Goal: Find specific page/section: Find specific page/section

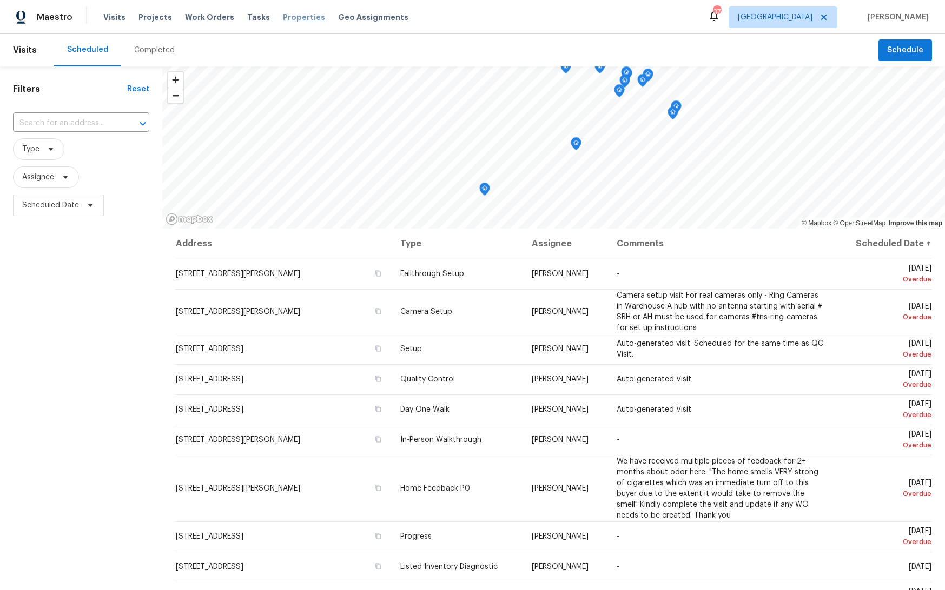
click at [304, 20] on span "Properties" at bounding box center [304, 17] width 42 height 11
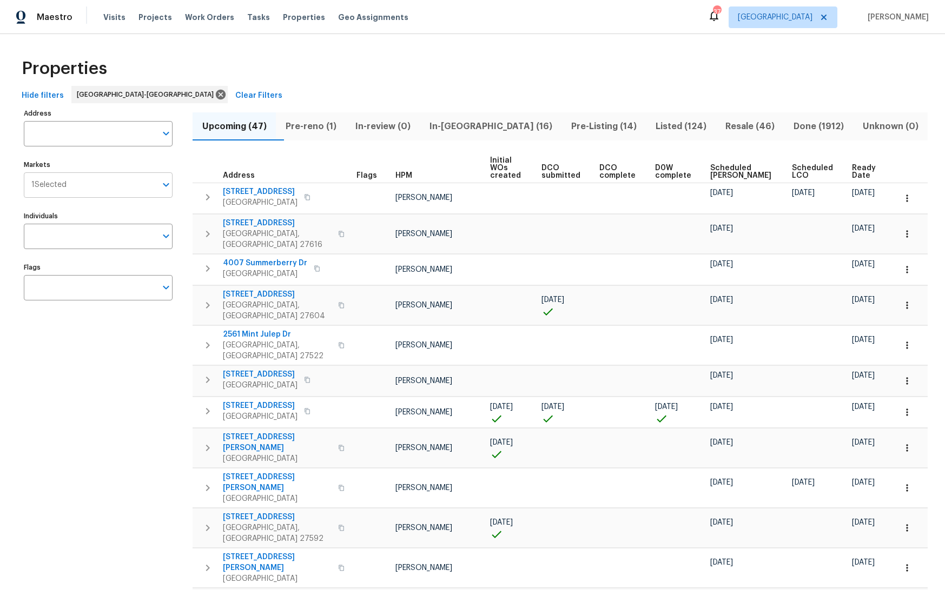
click at [119, 187] on input "Markets" at bounding box center [112, 184] width 90 height 25
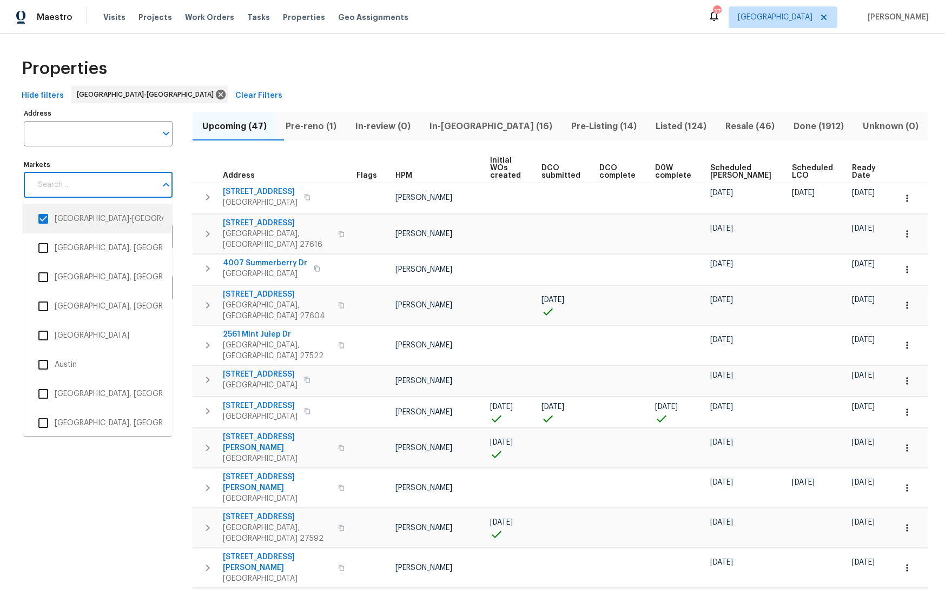
click at [43, 221] on input "checkbox" at bounding box center [43, 219] width 23 height 23
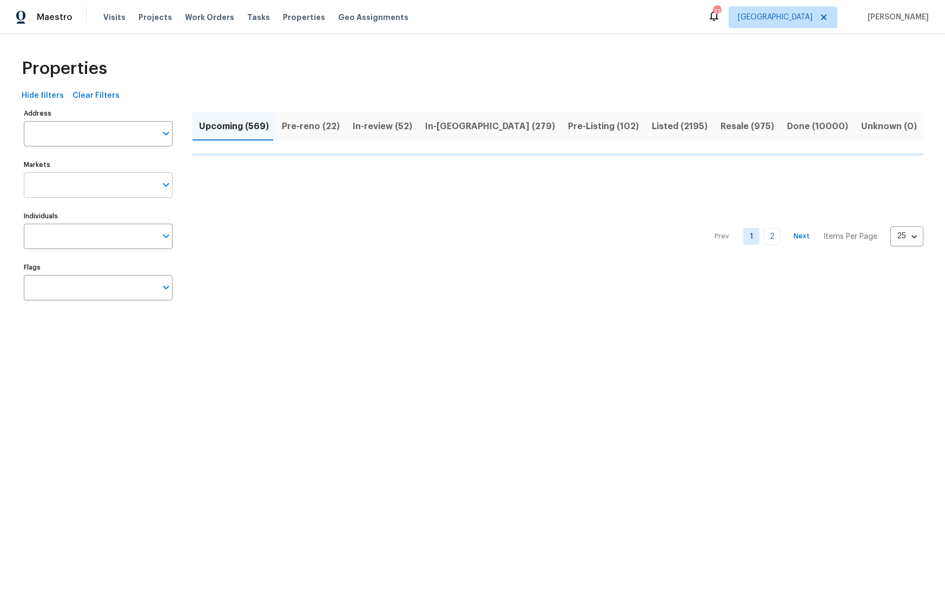
click at [86, 187] on input "Markets" at bounding box center [90, 184] width 132 height 25
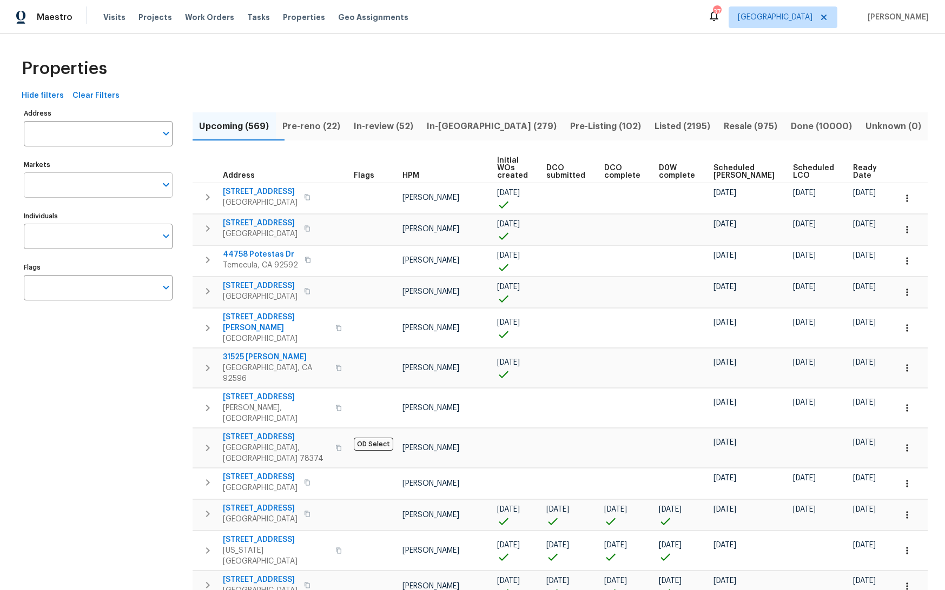
click at [94, 180] on input "Markets" at bounding box center [90, 184] width 132 height 25
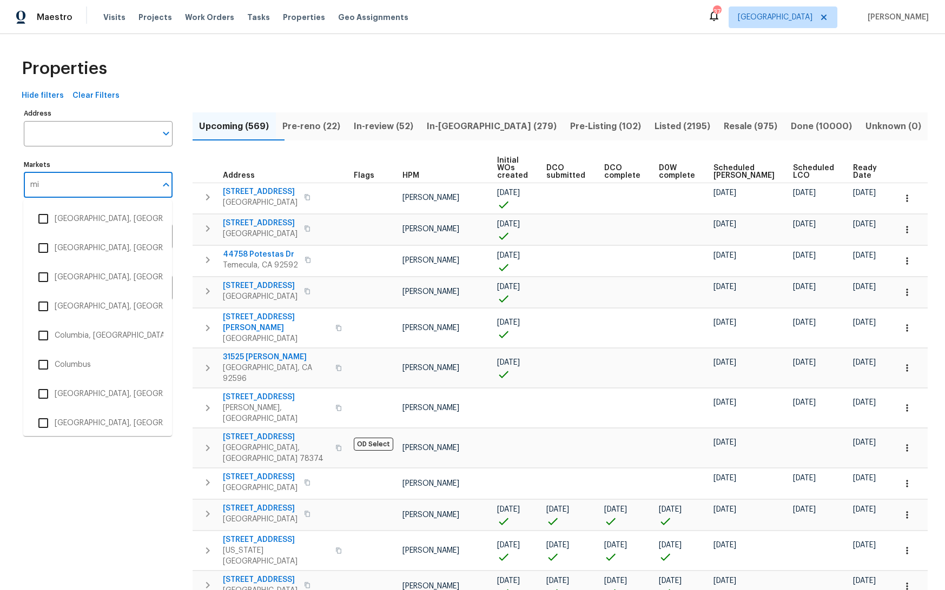
type input "mia"
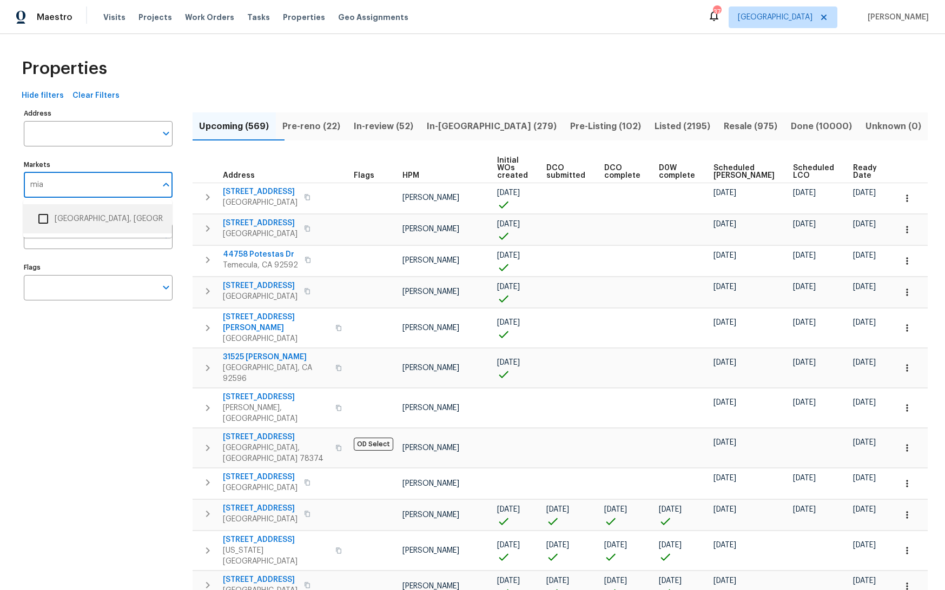
click at [88, 214] on li "[GEOGRAPHIC_DATA], [GEOGRAPHIC_DATA]" at bounding box center [97, 219] width 131 height 23
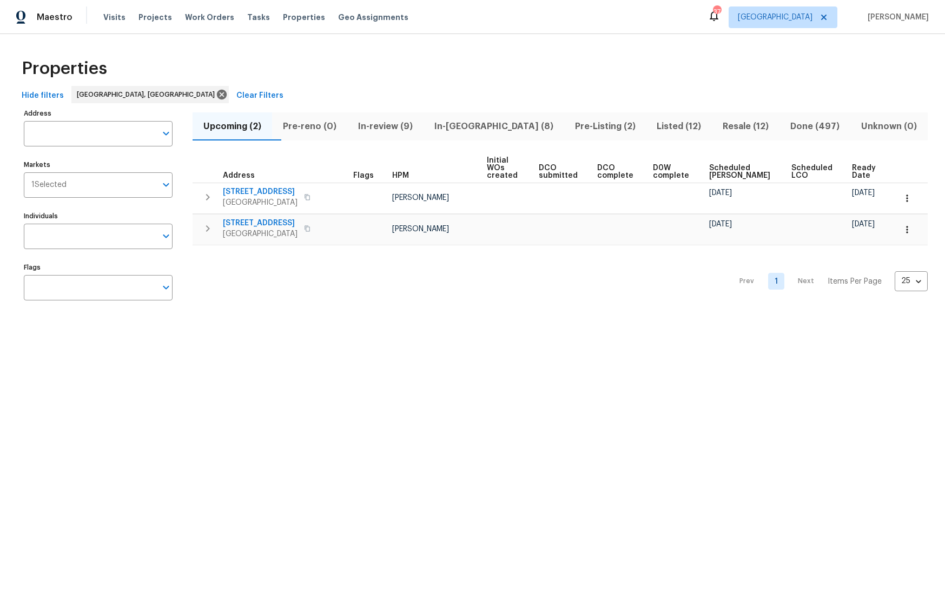
click at [652, 123] on span "Listed (12)" at bounding box center [678, 126] width 53 height 15
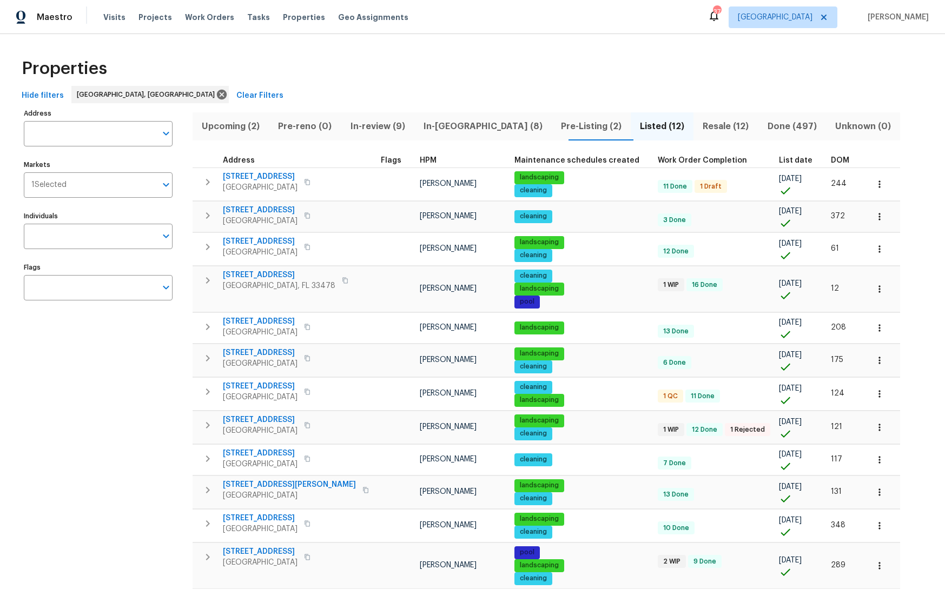
scroll to position [43, 0]
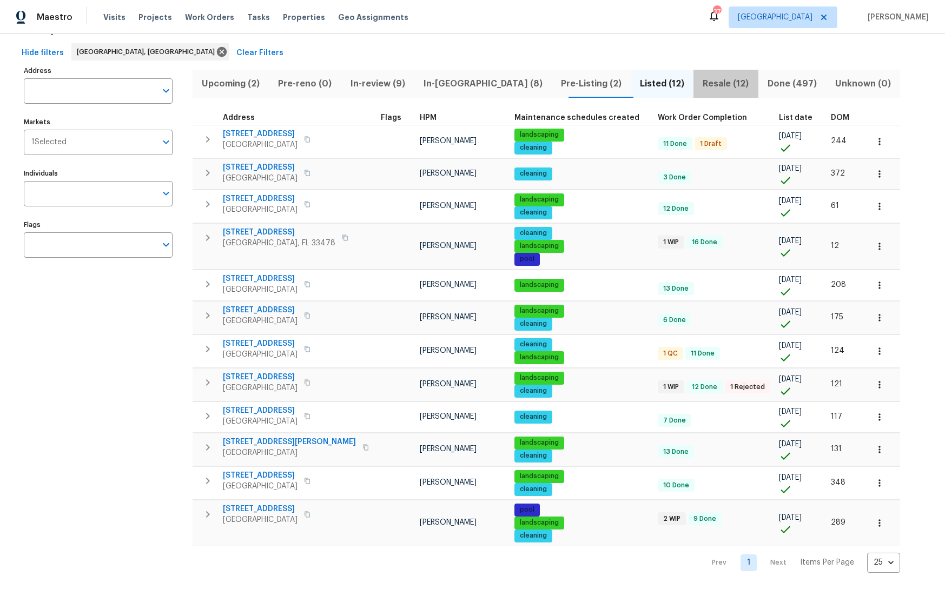
click at [700, 81] on span "Resale (12)" at bounding box center [725, 83] width 51 height 15
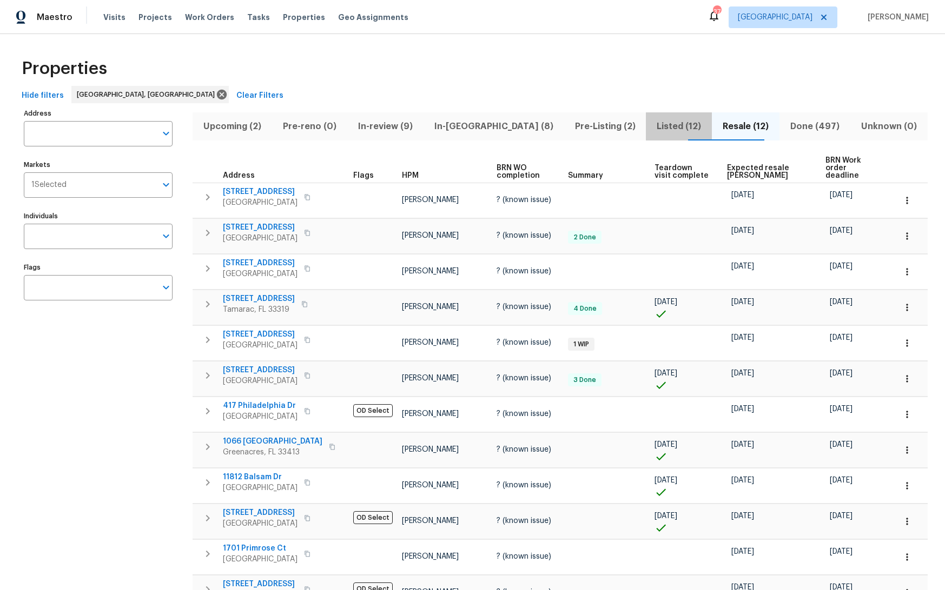
click at [659, 127] on span "Listed (12)" at bounding box center [678, 126] width 53 height 15
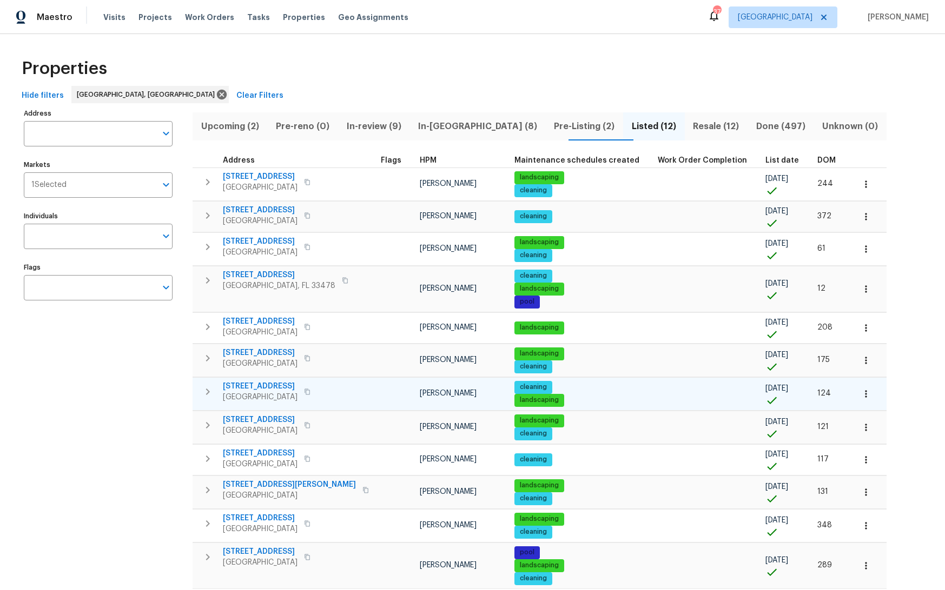
scroll to position [43, 0]
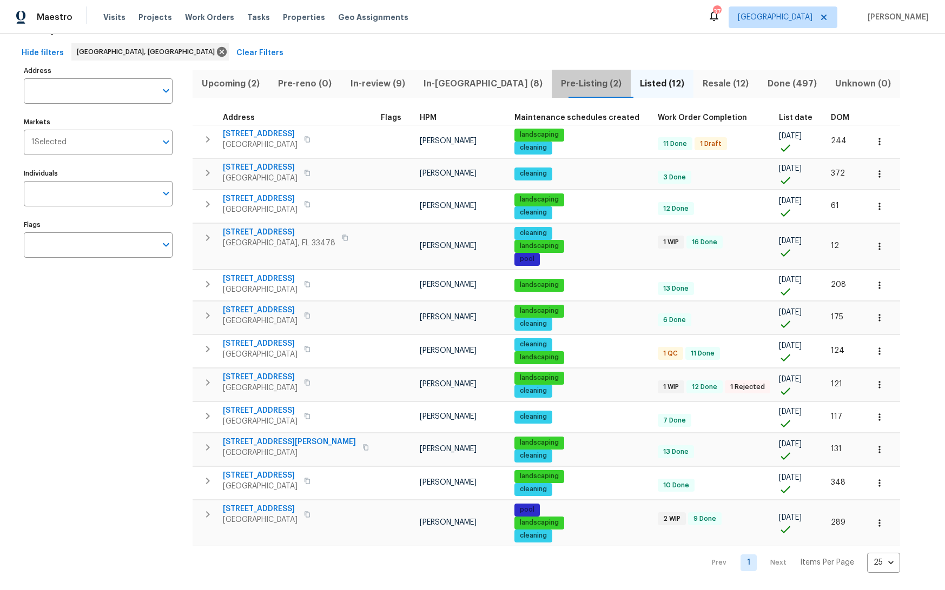
click at [558, 86] on span "Pre-Listing (2)" at bounding box center [591, 83] width 66 height 15
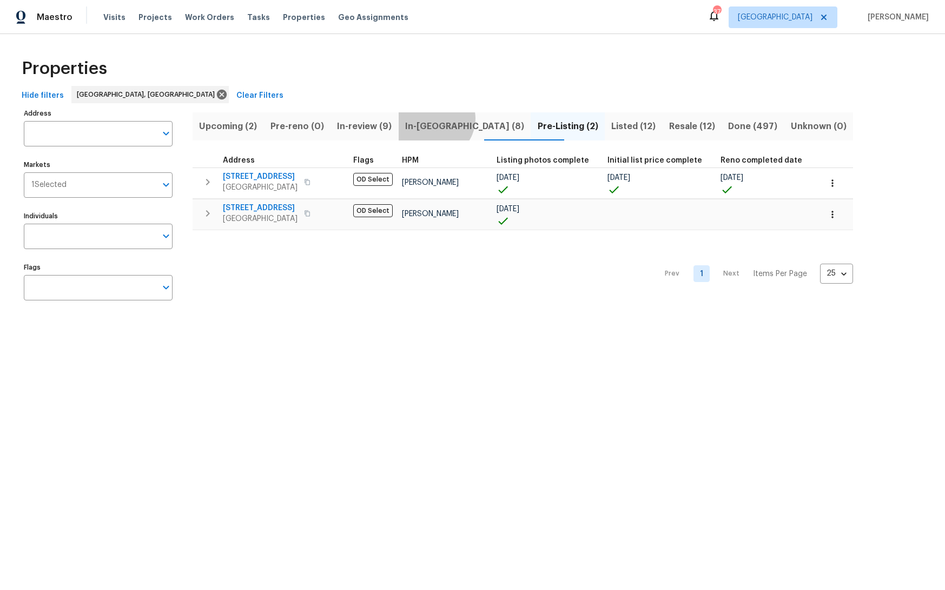
drag, startPoint x: 453, startPoint y: 118, endPoint x: 497, endPoint y: 123, distance: 44.5
click at [454, 119] on span "In-[GEOGRAPHIC_DATA] (8)" at bounding box center [464, 126] width 119 height 15
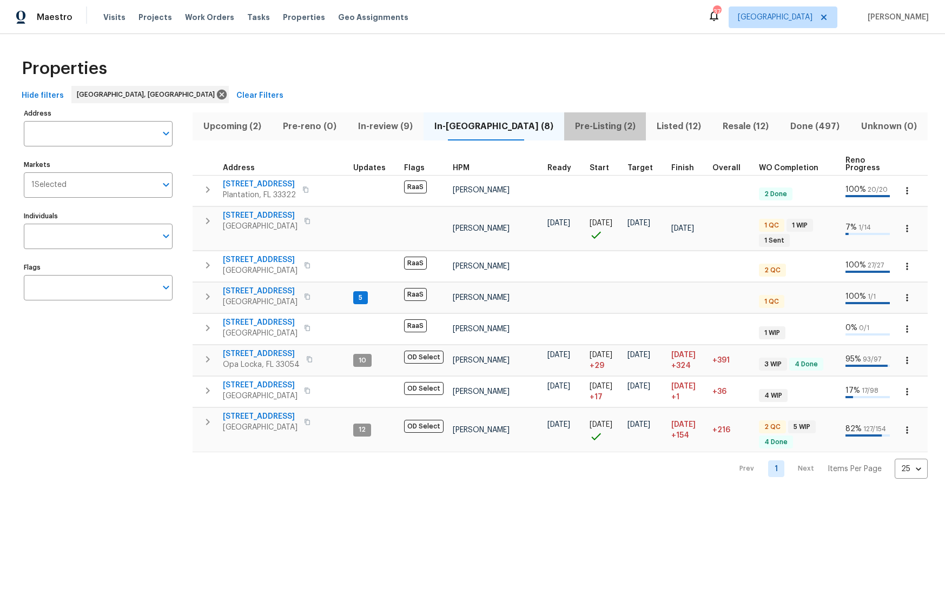
click at [570, 124] on span "Pre-Listing (2)" at bounding box center [604, 126] width 69 height 15
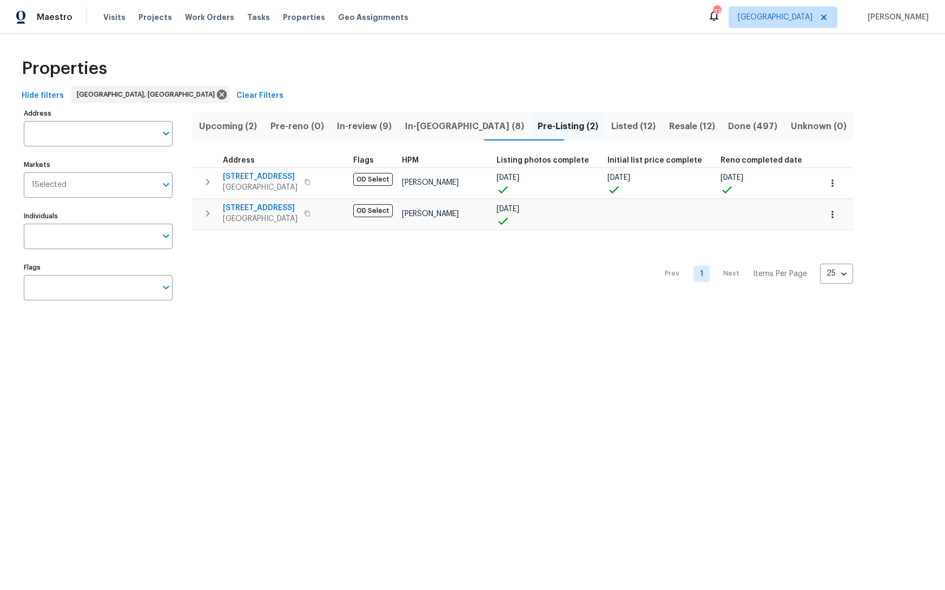
click at [611, 127] on span "Listed (12)" at bounding box center [633, 126] width 45 height 15
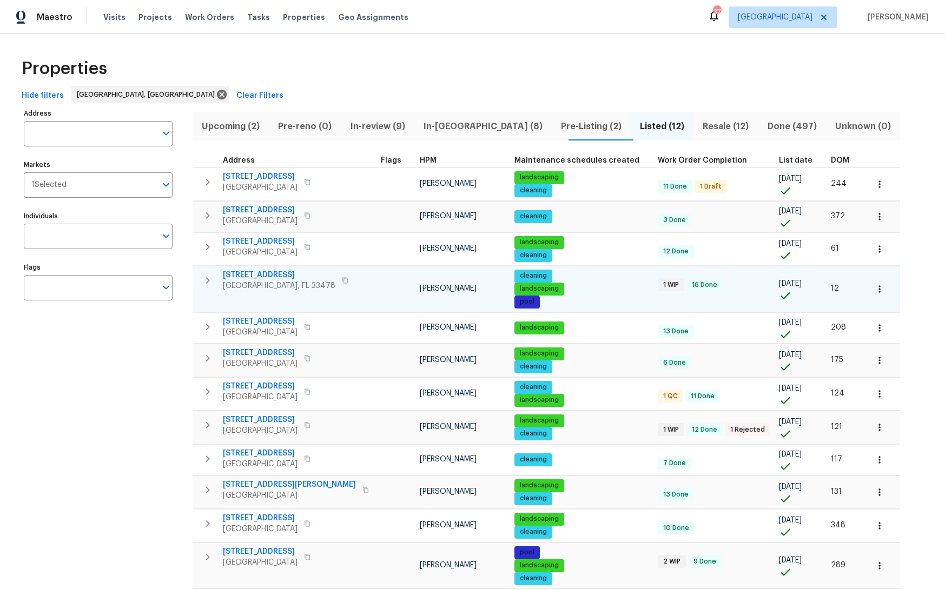
scroll to position [43, 0]
